Goal: Entertainment & Leisure: Consume media (video, audio)

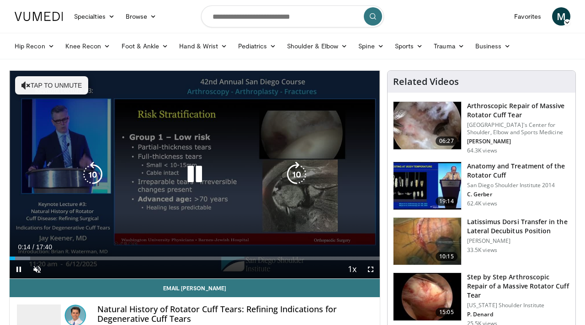
click at [33, 93] on button "Tap to unmute" at bounding box center [51, 85] width 73 height 18
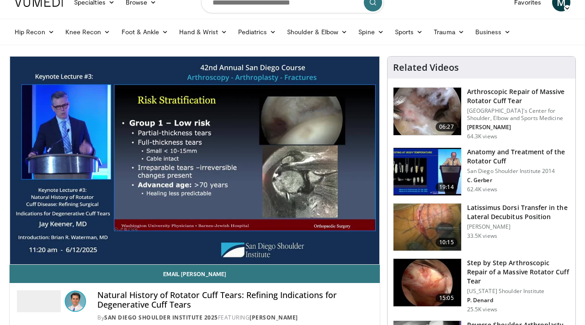
scroll to position [14, 0]
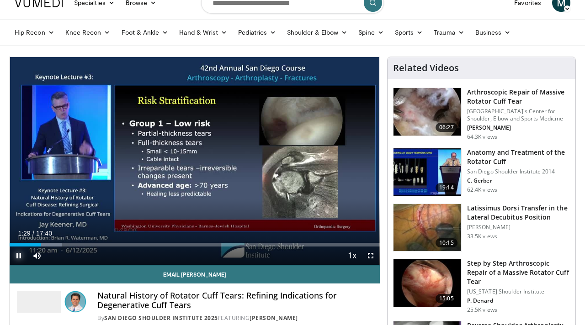
click at [22, 258] on span "Video Player" at bounding box center [19, 256] width 18 height 18
